Goal: Find specific page/section: Find specific page/section

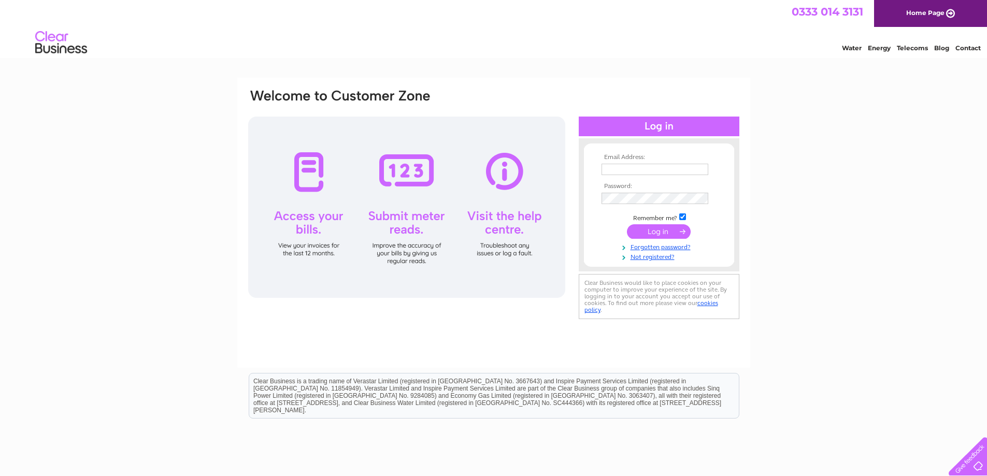
type input "jag@bedales.co.uk"
click at [648, 231] on input "submit" at bounding box center [659, 231] width 64 height 15
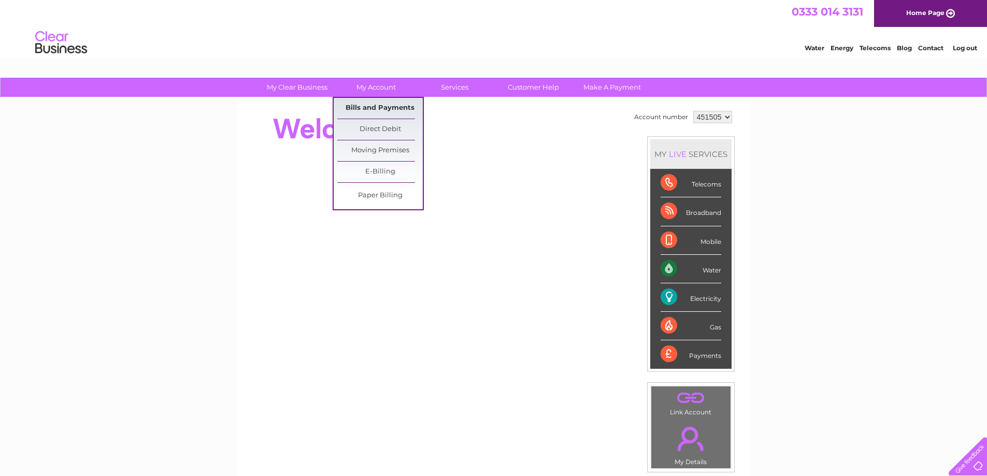
click at [376, 104] on link "Bills and Payments" at bounding box center [379, 108] width 85 height 21
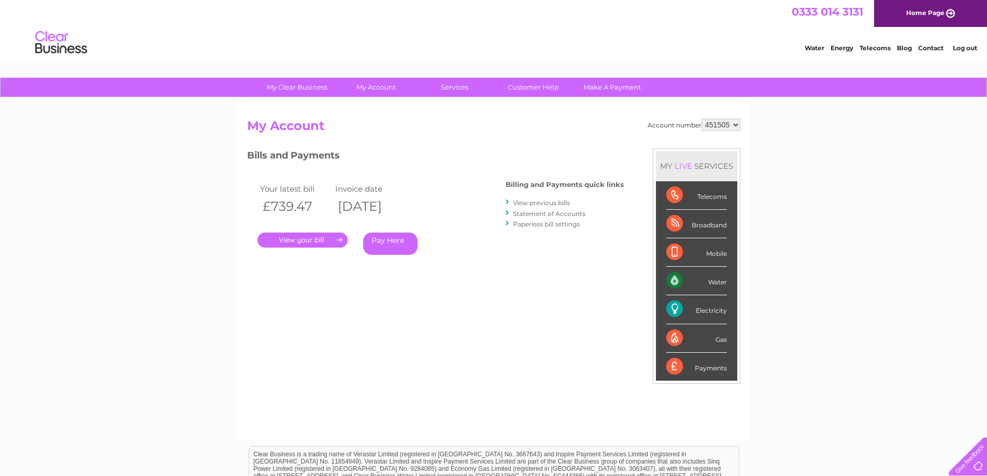
click at [301, 240] on link "." at bounding box center [302, 240] width 90 height 15
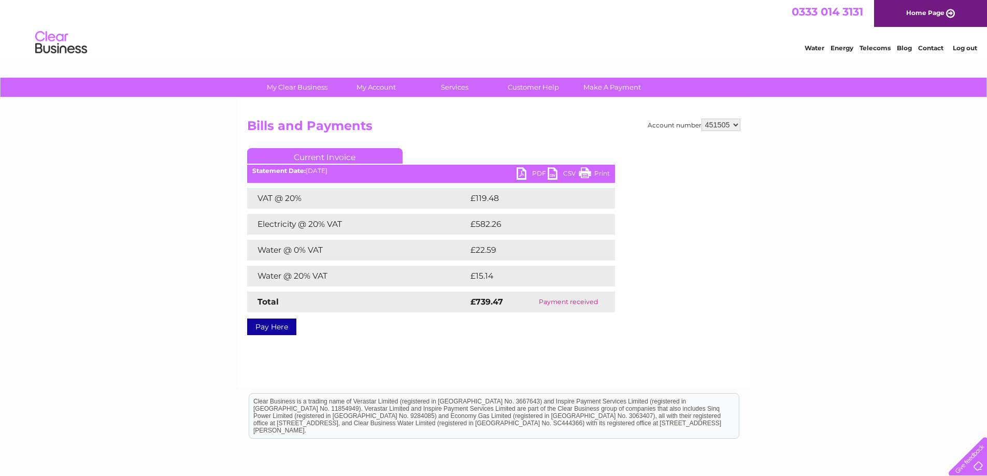
click at [535, 176] on link "PDF" at bounding box center [531, 174] width 31 height 15
